Goal: Transaction & Acquisition: Subscribe to service/newsletter

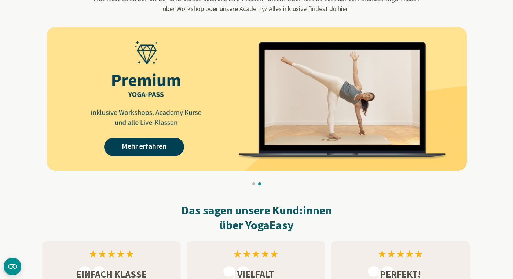
scroll to position [623, 0]
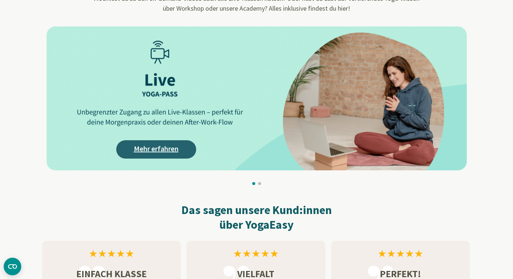
click at [162, 144] on link "Mehr erfahren" at bounding box center [156, 149] width 80 height 18
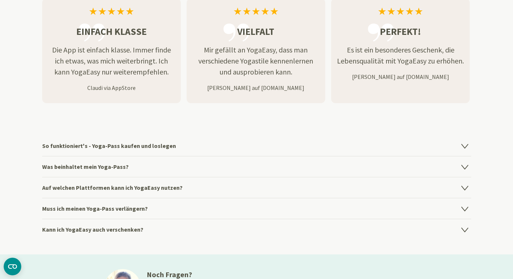
scroll to position [866, 0]
click at [162, 145] on h4 "So funktioniert's - Yoga-Pass kaufen und loslegen" at bounding box center [256, 145] width 429 height 21
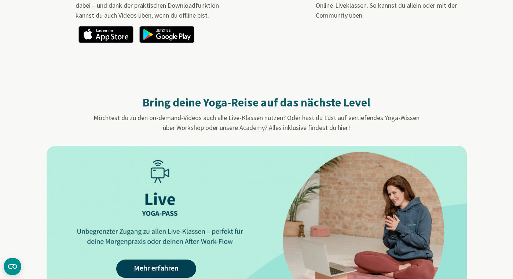
scroll to position [502, 0]
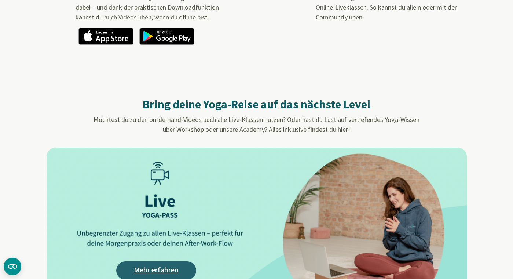
click at [163, 263] on link "Mehr erfahren" at bounding box center [156, 270] width 80 height 18
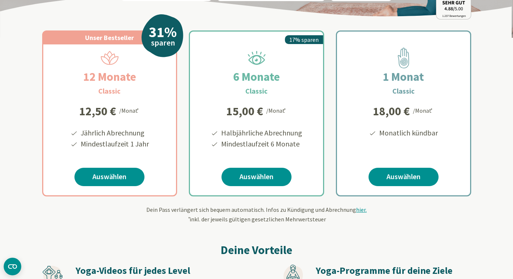
scroll to position [115, 0]
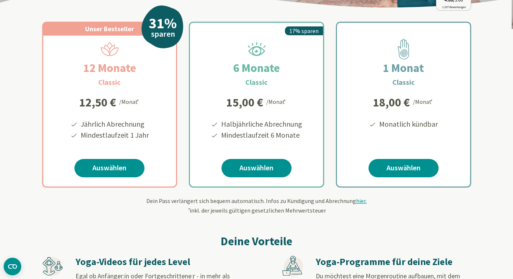
click at [120, 74] on h2 "12 Monate" at bounding box center [110, 68] width 88 height 18
click at [112, 168] on link "Auswählen" at bounding box center [109, 168] width 70 height 18
